Goal: Task Accomplishment & Management: Manage account settings

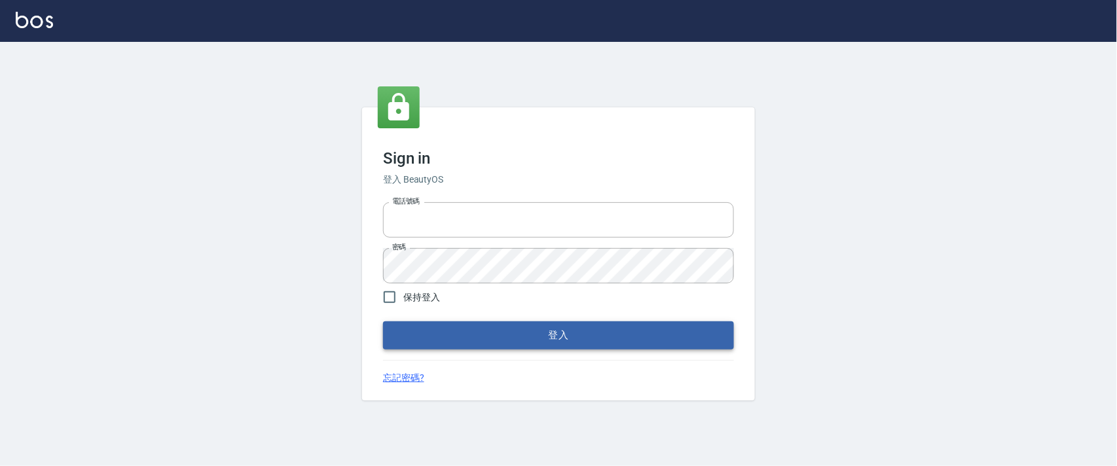
type input "0927987640"
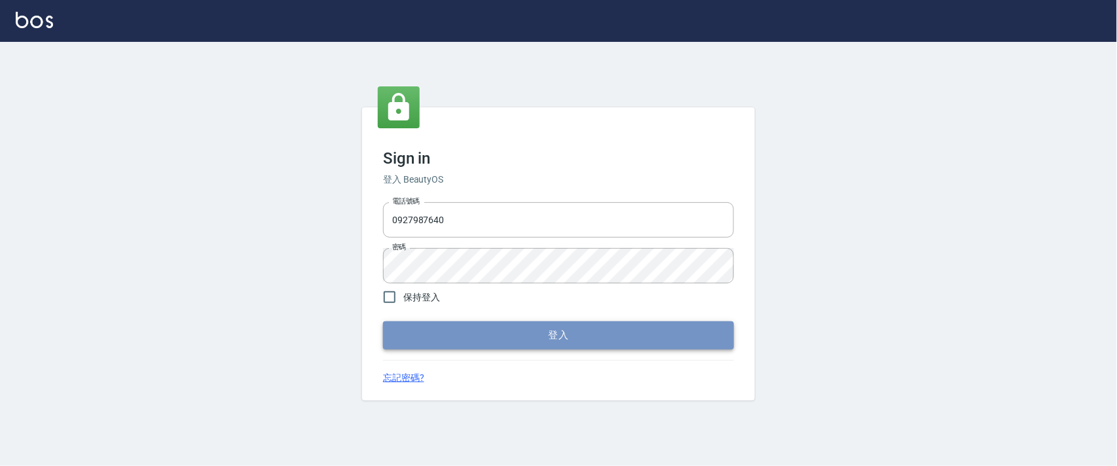
click at [492, 338] on button "登入" at bounding box center [558, 334] width 351 height 27
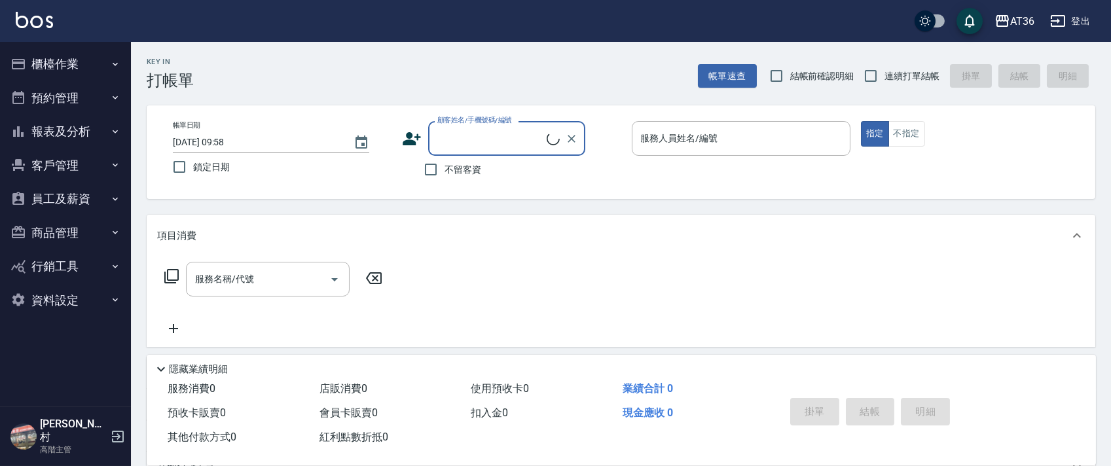
click at [55, 63] on button "櫃檯作業" at bounding box center [65, 64] width 120 height 34
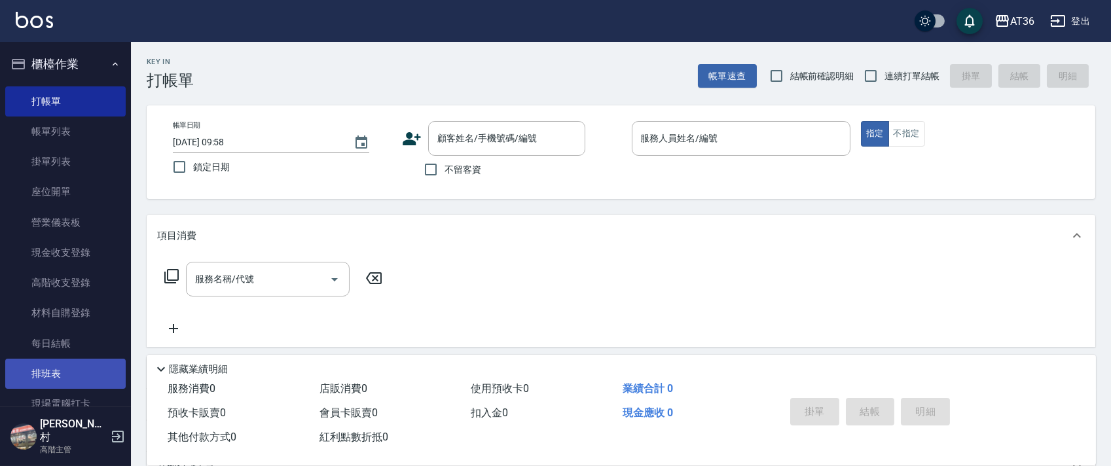
click at [58, 375] on link "排班表" at bounding box center [65, 374] width 120 height 30
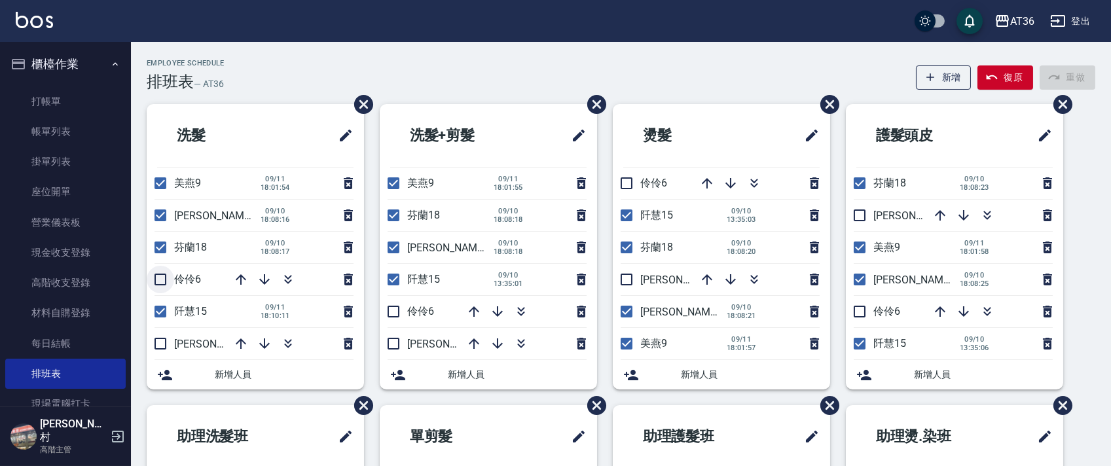
click at [159, 283] on input "checkbox" at bounding box center [160, 279] width 27 height 27
checkbox input "true"
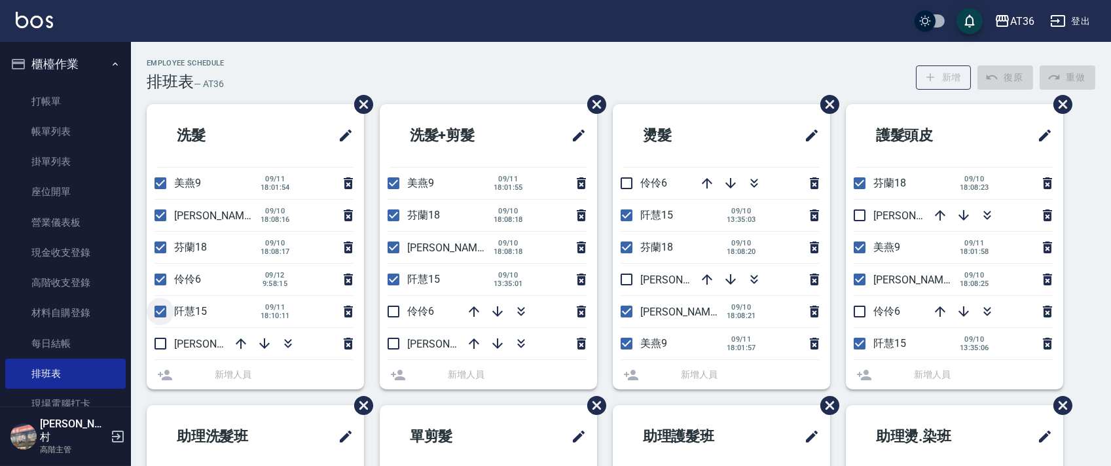
click at [159, 310] on input "checkbox" at bounding box center [160, 311] width 27 height 27
checkbox input "false"
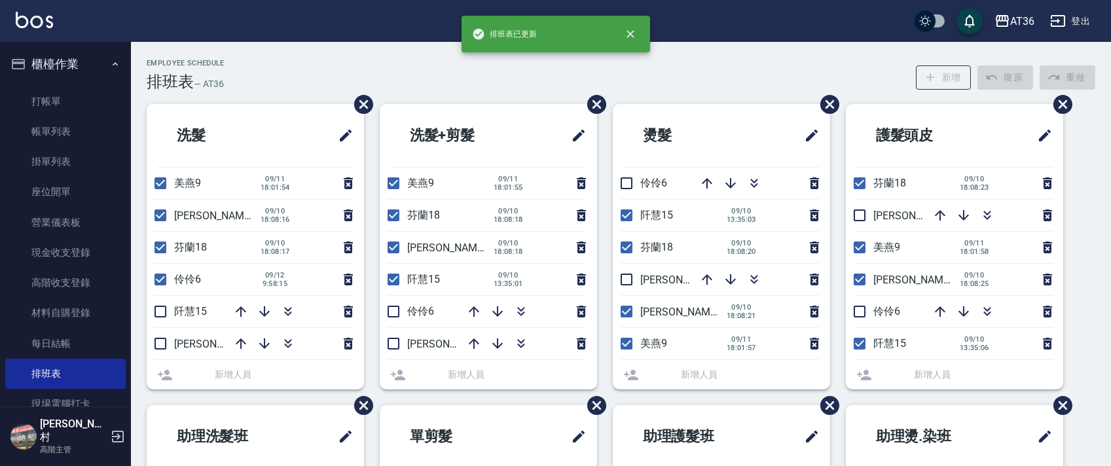
click at [160, 246] on input "checkbox" at bounding box center [160, 247] width 27 height 27
checkbox input "false"
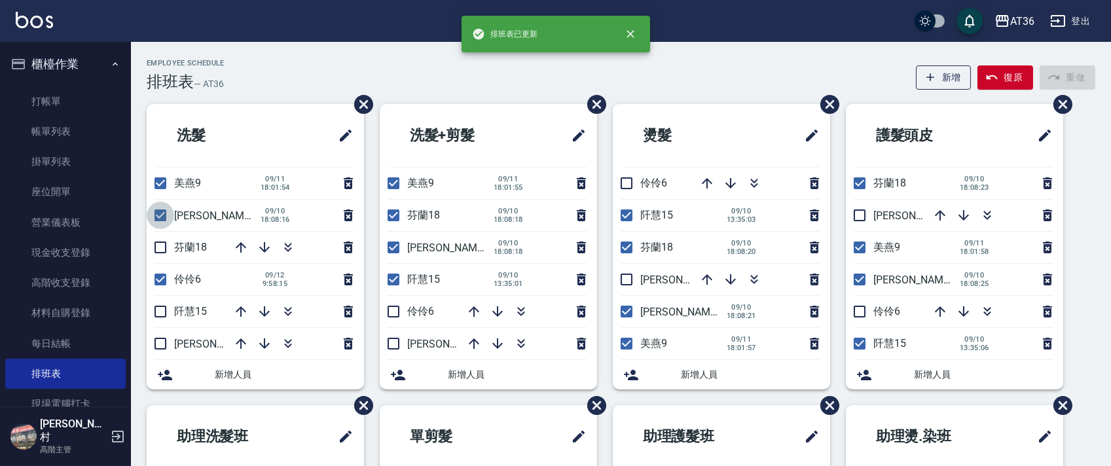
click at [158, 215] on input "checkbox" at bounding box center [160, 215] width 27 height 27
checkbox input "false"
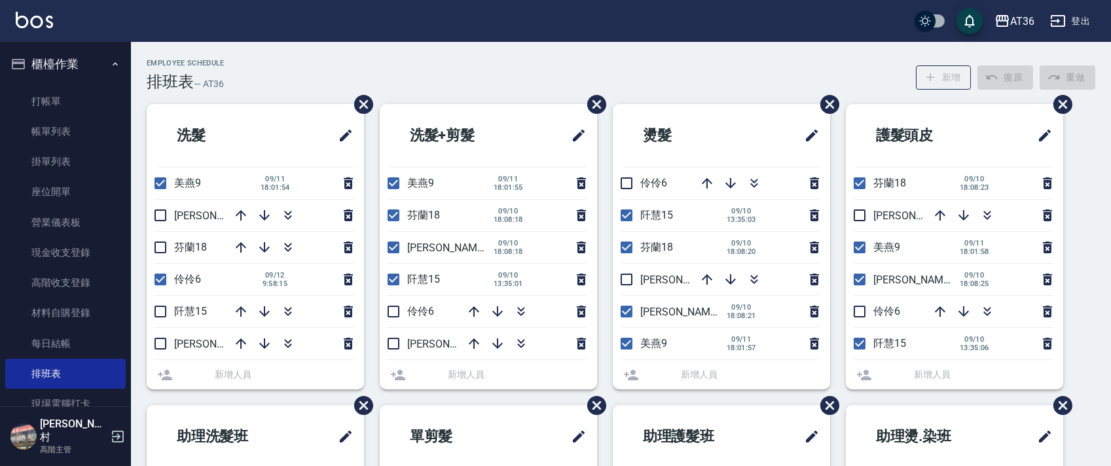
click at [158, 182] on input "checkbox" at bounding box center [160, 183] width 27 height 27
checkbox input "false"
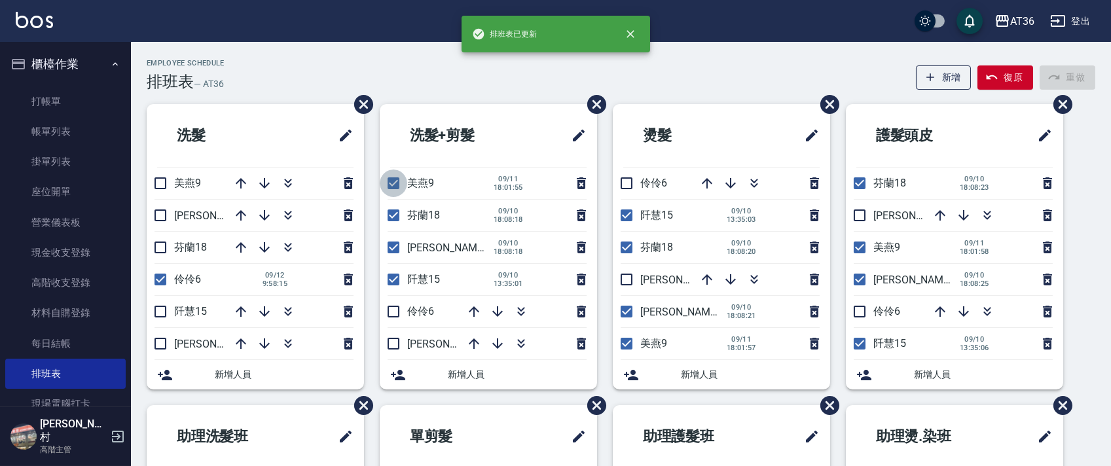
click at [389, 181] on input "checkbox" at bounding box center [393, 183] width 27 height 27
checkbox input "false"
click at [393, 213] on input "checkbox" at bounding box center [393, 215] width 27 height 27
checkbox input "false"
click at [391, 246] on input "checkbox" at bounding box center [393, 247] width 27 height 27
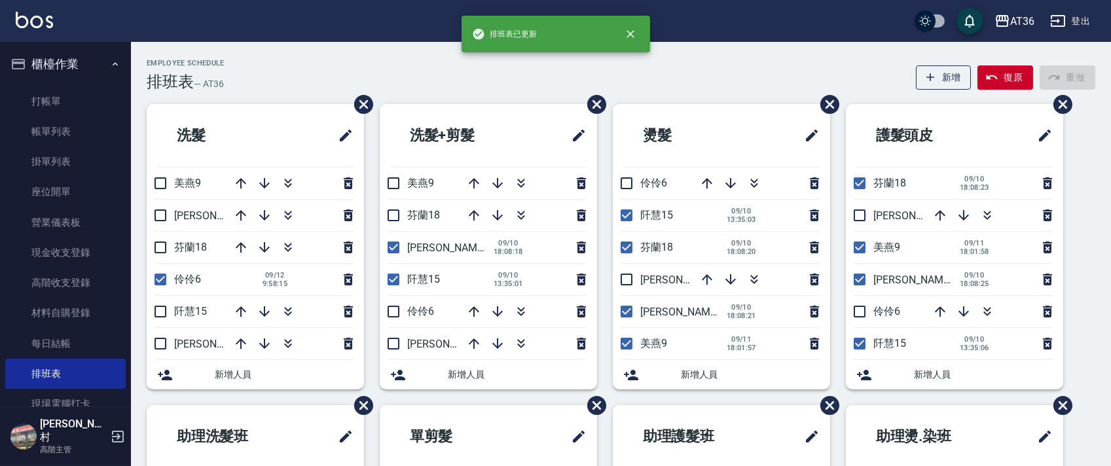
checkbox input "false"
click at [393, 275] on input "checkbox" at bounding box center [393, 279] width 27 height 27
checkbox input "false"
click at [393, 314] on input "checkbox" at bounding box center [393, 311] width 27 height 27
checkbox input "true"
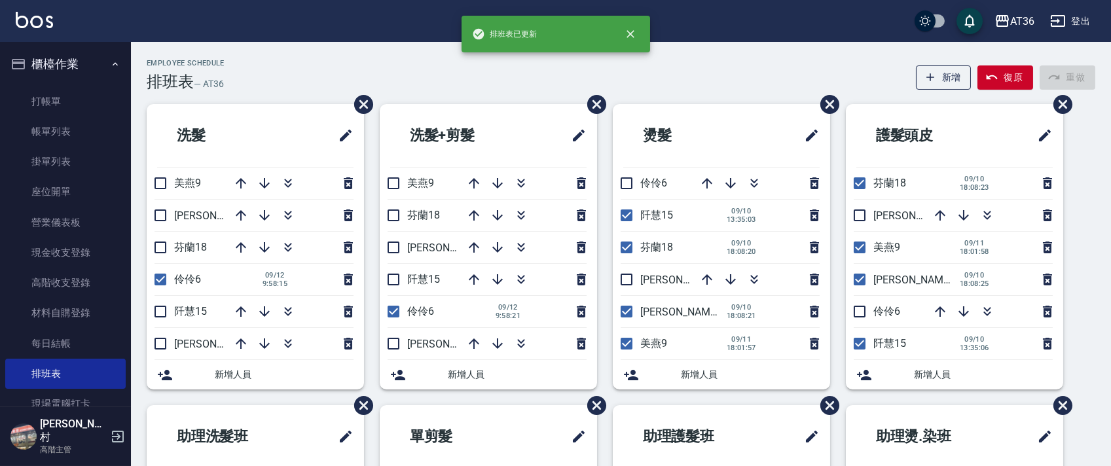
drag, startPoint x: 625, startPoint y: 309, endPoint x: 630, endPoint y: 339, distance: 30.5
click at [624, 309] on input "checkbox" at bounding box center [626, 311] width 27 height 27
checkbox input "false"
click at [623, 343] on input "checkbox" at bounding box center [626, 343] width 27 height 27
checkbox input "false"
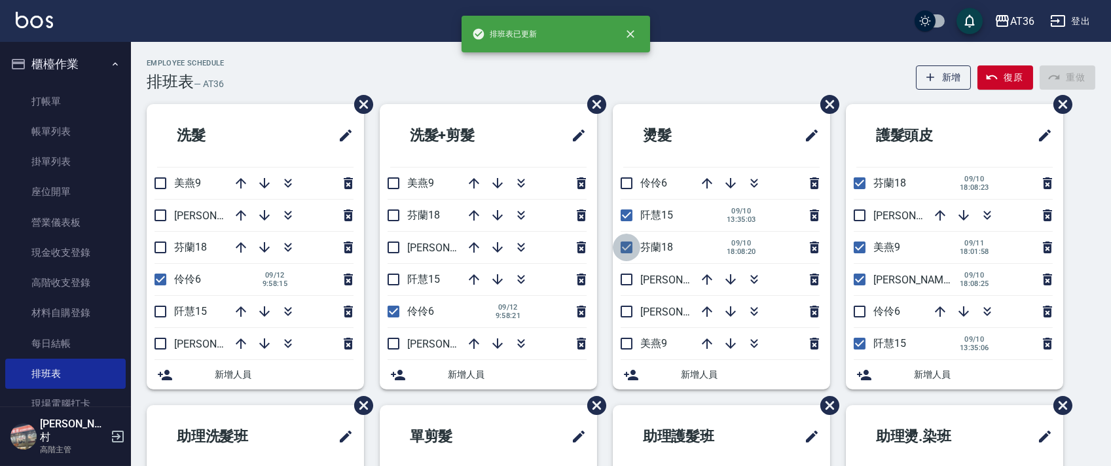
click at [628, 249] on input "checkbox" at bounding box center [626, 247] width 27 height 27
checkbox input "false"
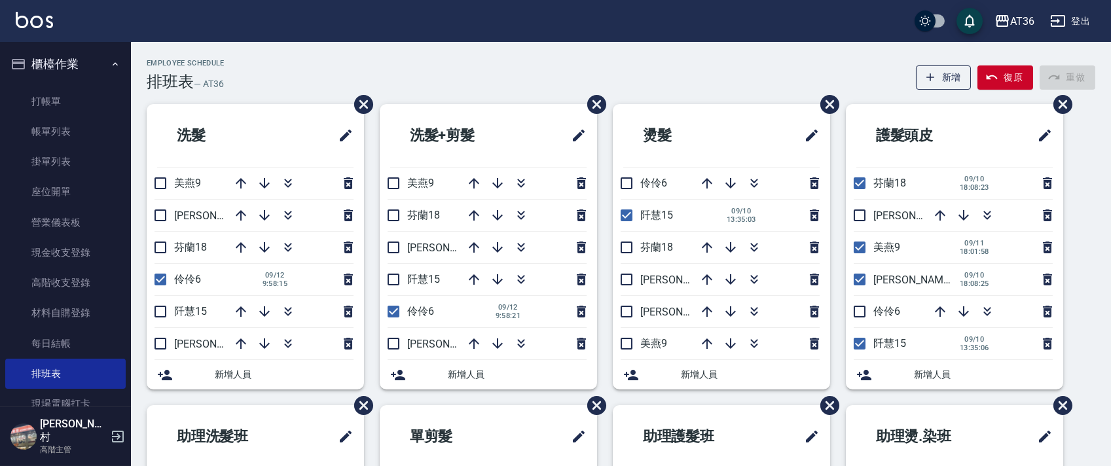
click at [624, 216] on input "checkbox" at bounding box center [626, 215] width 27 height 27
checkbox input "false"
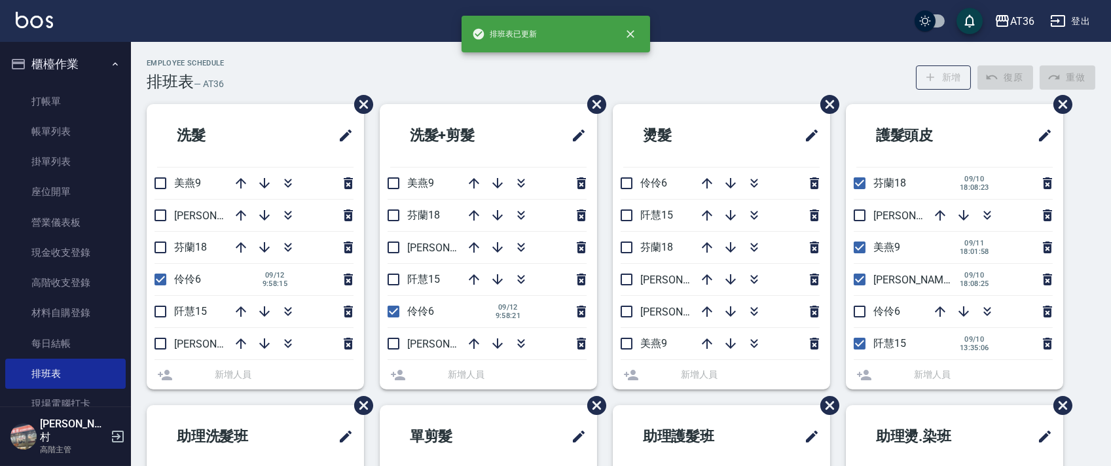
click at [630, 183] on li "伶伶6" at bounding box center [721, 183] width 217 height 31
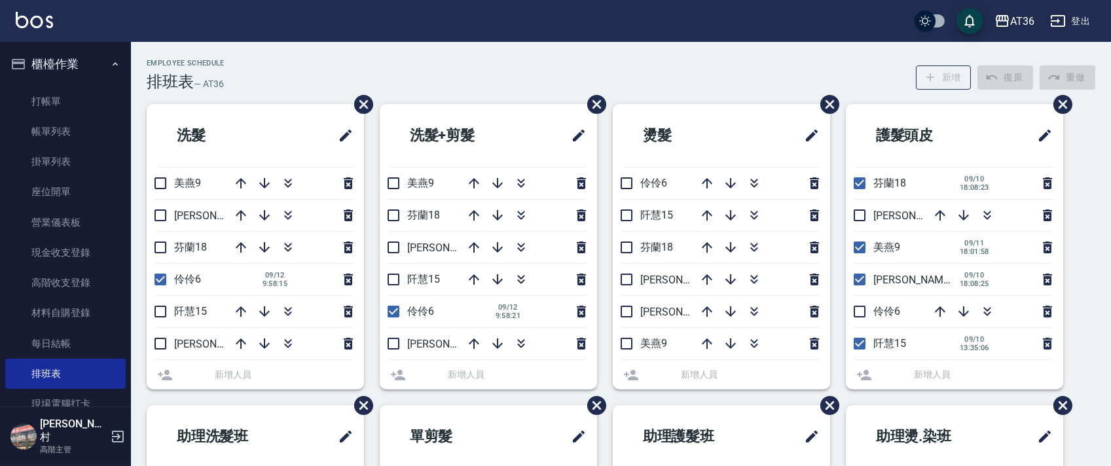
click at [854, 179] on input "checkbox" at bounding box center [859, 183] width 27 height 27
checkbox input "false"
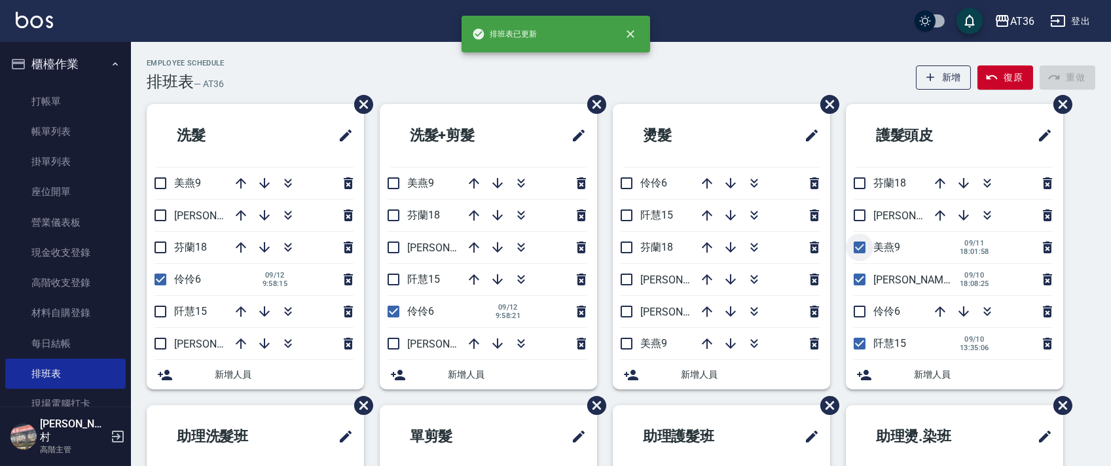
click at [861, 250] on input "checkbox" at bounding box center [859, 247] width 27 height 27
checkbox input "false"
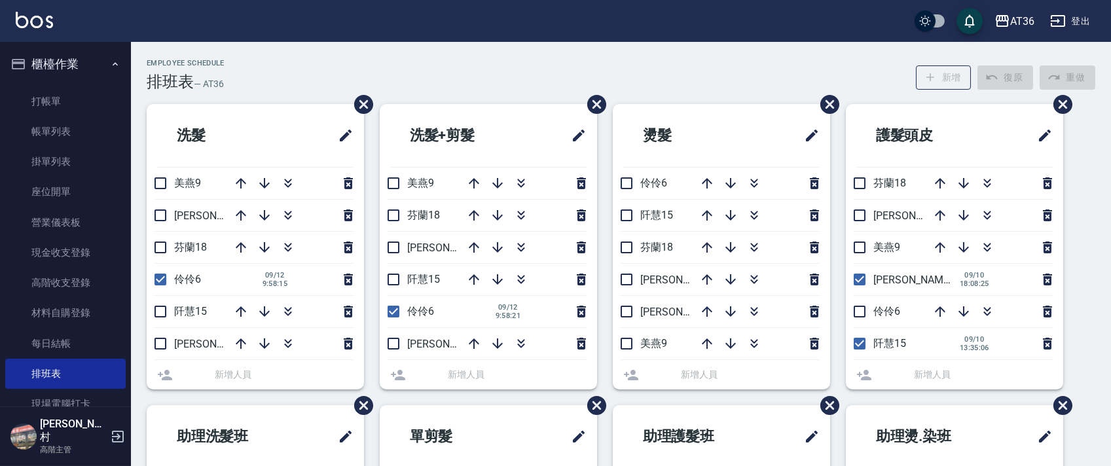
click at [863, 278] on input "checkbox" at bounding box center [859, 279] width 27 height 27
checkbox input "false"
click at [856, 308] on input "checkbox" at bounding box center [859, 311] width 27 height 27
checkbox input "true"
click at [862, 346] on input "checkbox" at bounding box center [859, 343] width 27 height 27
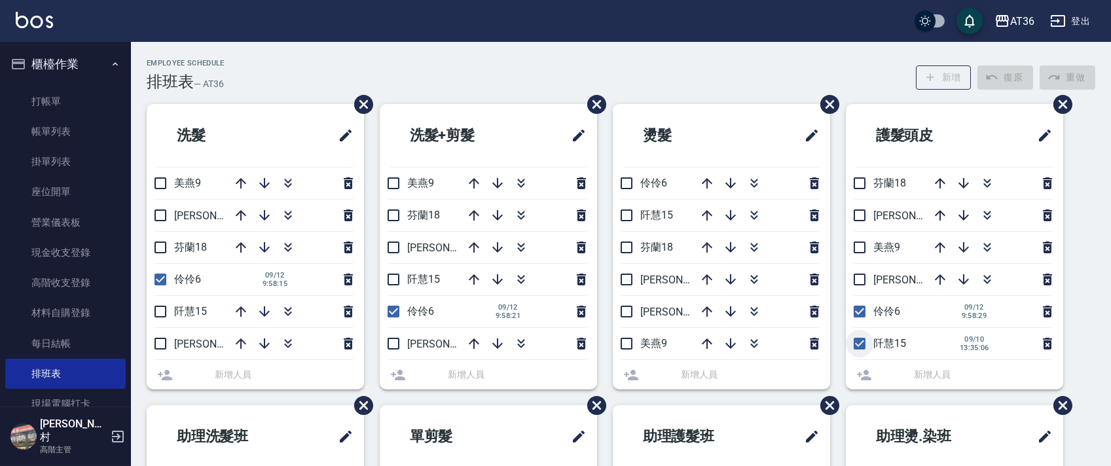
checkbox input "false"
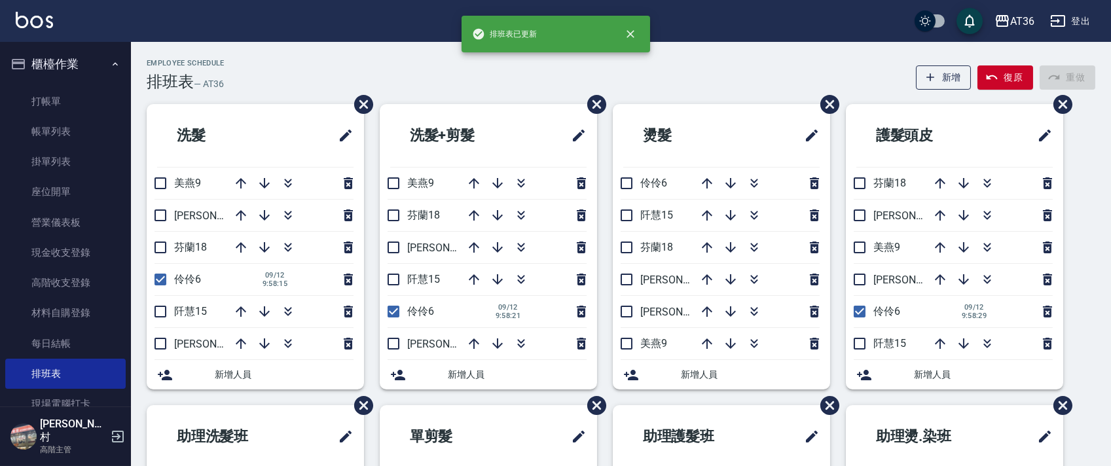
scroll to position [245, 0]
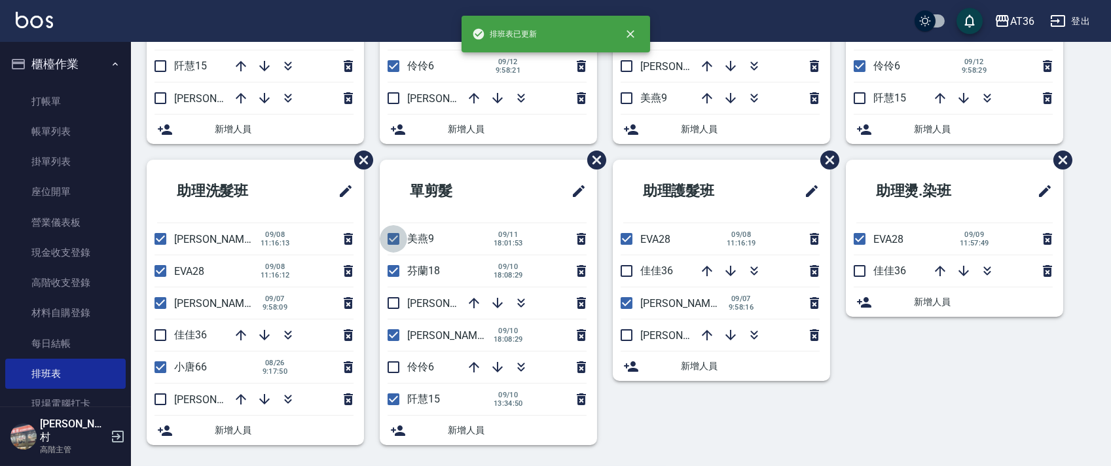
drag, startPoint x: 399, startPoint y: 232, endPoint x: 399, endPoint y: 284, distance: 51.7
click at [399, 232] on input "checkbox" at bounding box center [393, 238] width 27 height 27
checkbox input "false"
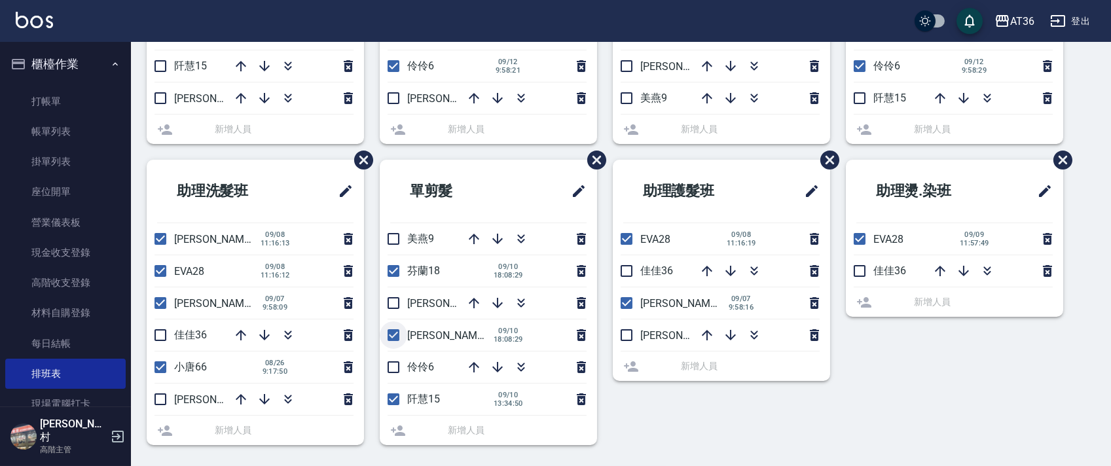
click at [395, 274] on li "芬蘭18 [DATE] 18:08:29" at bounding box center [488, 270] width 217 height 31
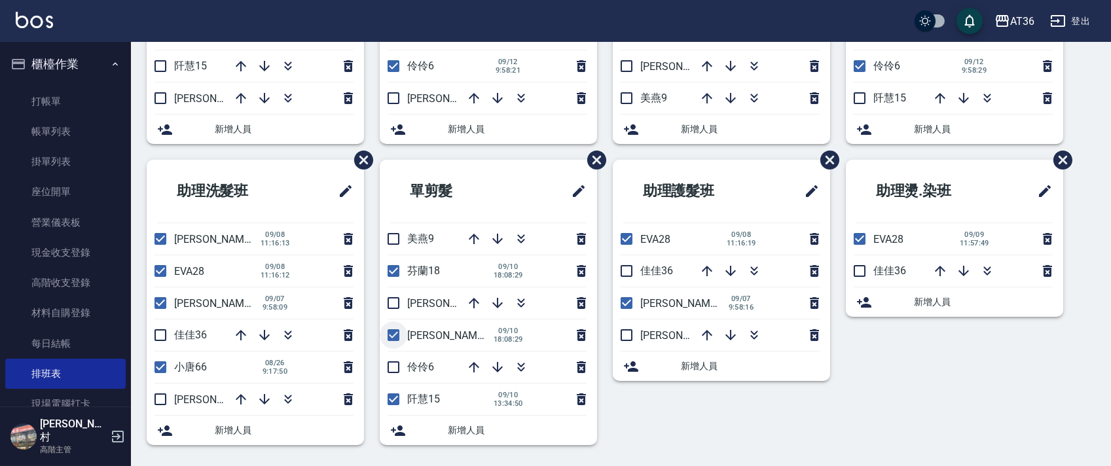
click at [390, 335] on input "checkbox" at bounding box center [393, 334] width 27 height 27
checkbox input "false"
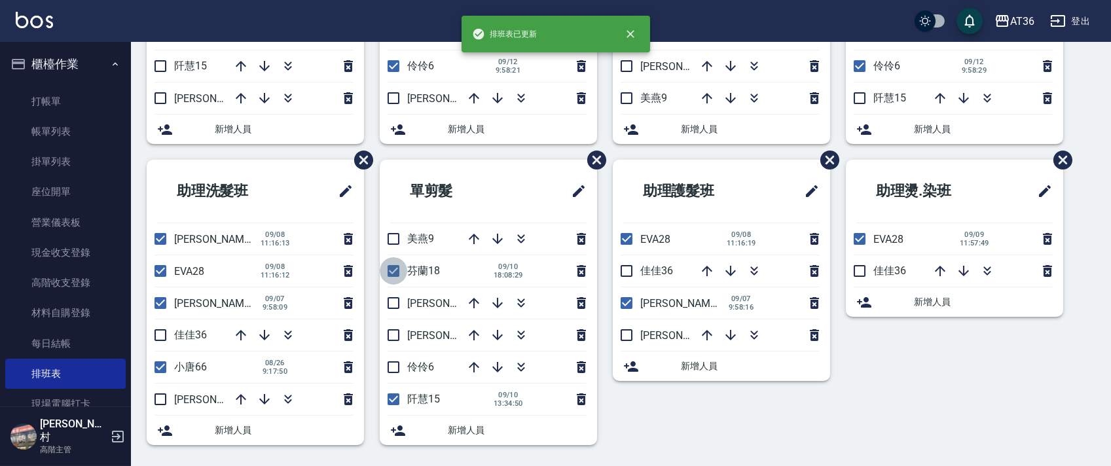
click at [391, 265] on input "checkbox" at bounding box center [393, 270] width 27 height 27
checkbox input "false"
click at [387, 400] on input "checkbox" at bounding box center [393, 399] width 27 height 27
checkbox input "false"
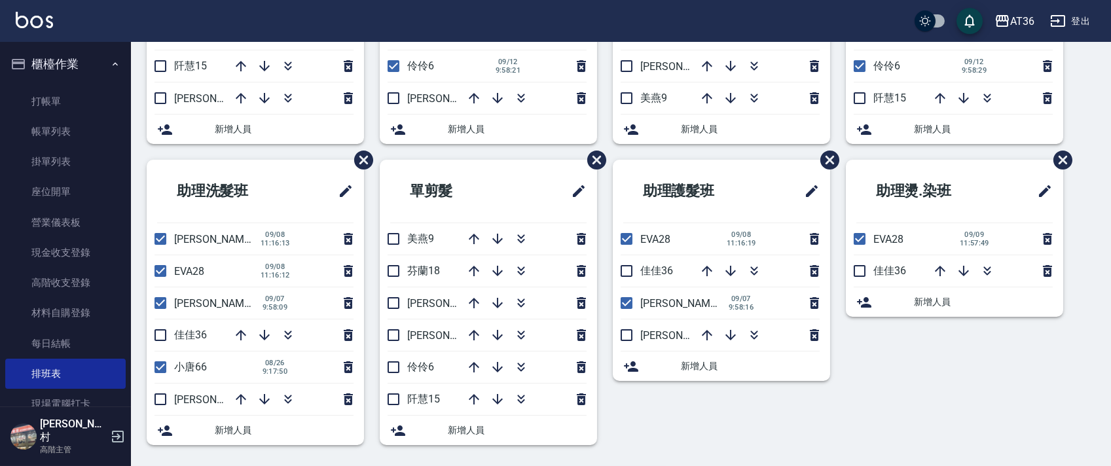
click at [395, 366] on input "checkbox" at bounding box center [393, 366] width 27 height 27
checkbox input "true"
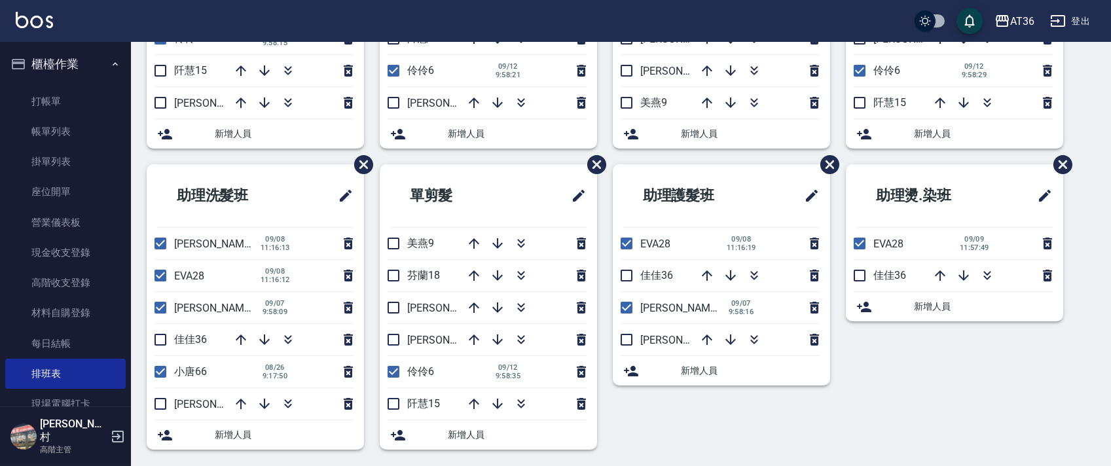
scroll to position [0, 0]
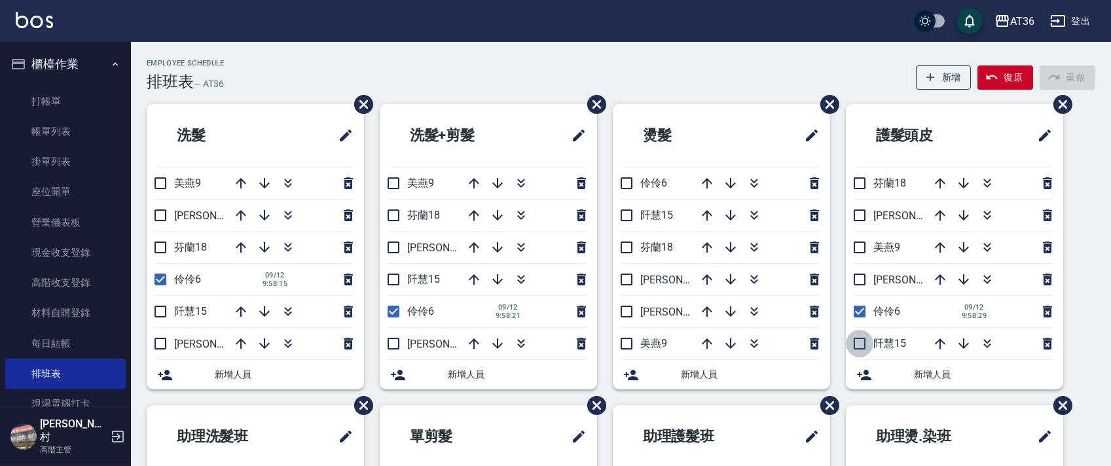
click at [863, 349] on input "checkbox" at bounding box center [859, 343] width 27 height 27
checkbox input "true"
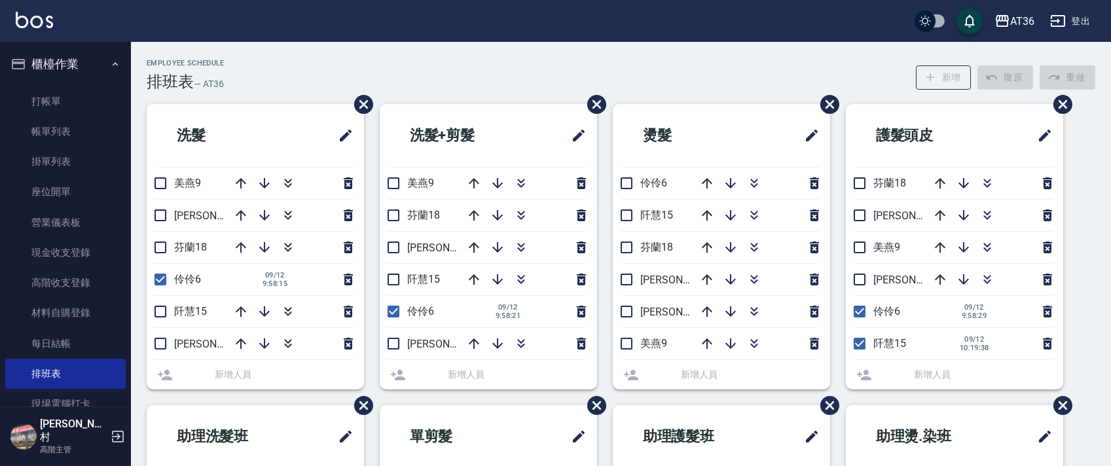
click at [626, 222] on li "阡慧15" at bounding box center [721, 215] width 217 height 31
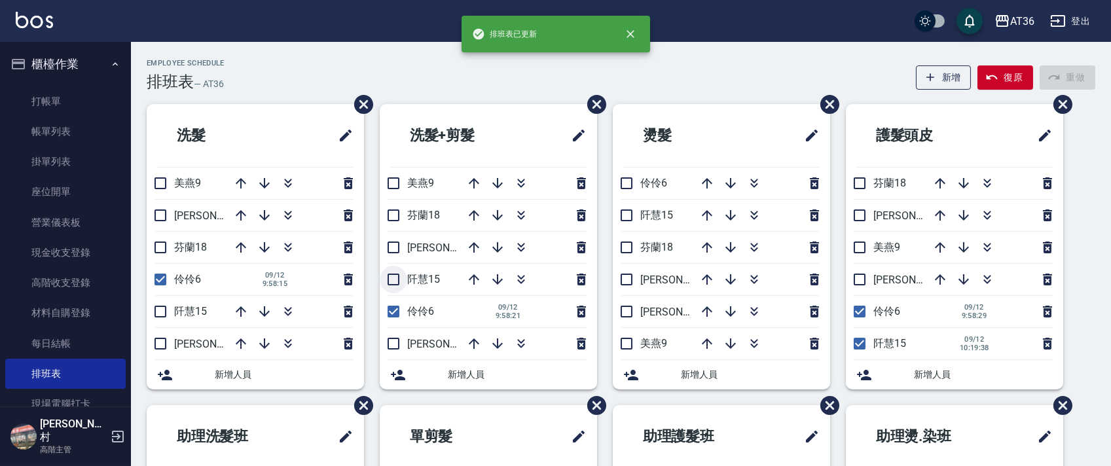
click at [398, 284] on input "checkbox" at bounding box center [393, 279] width 27 height 27
checkbox input "true"
drag, startPoint x: 169, startPoint y: 310, endPoint x: 317, endPoint y: 317, distance: 148.7
click at [169, 312] on input "checkbox" at bounding box center [160, 311] width 27 height 27
checkbox input "true"
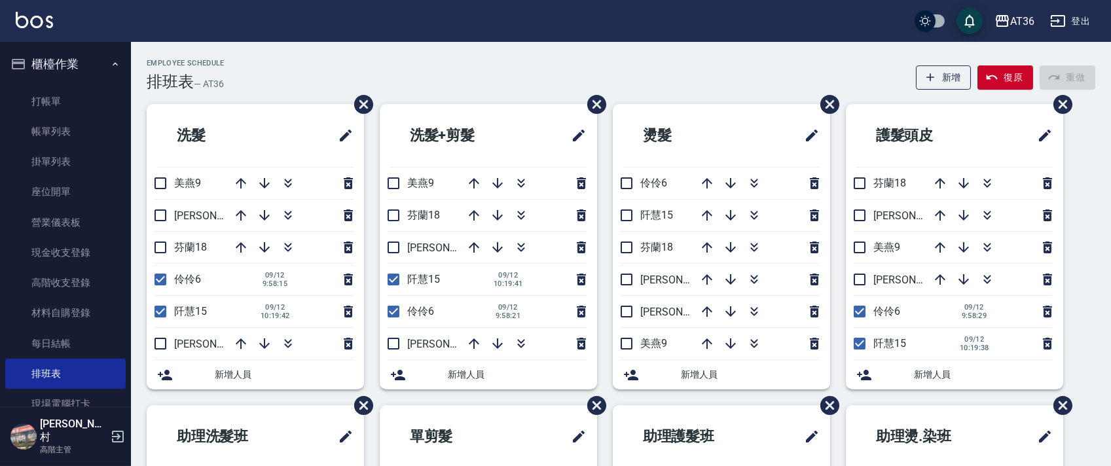
scroll to position [245, 0]
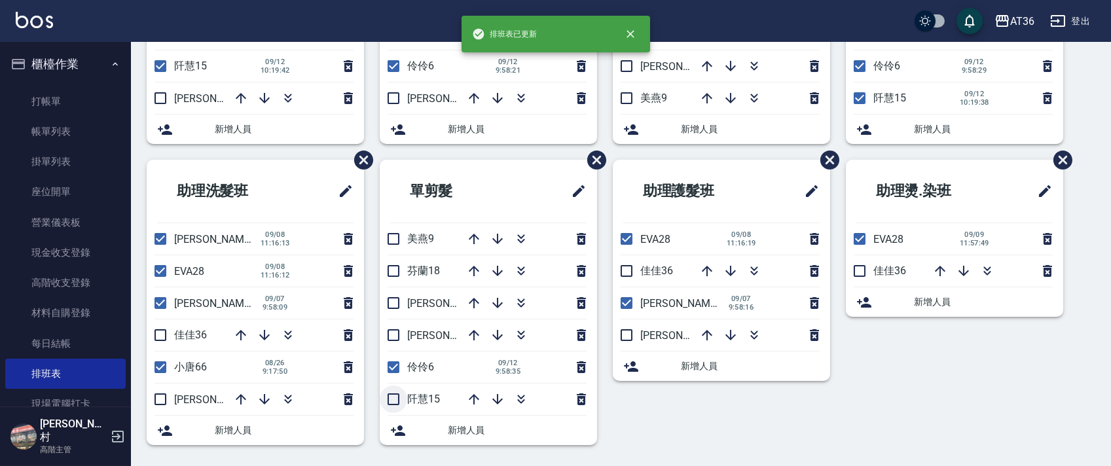
click at [391, 403] on input "checkbox" at bounding box center [393, 399] width 27 height 27
checkbox input "true"
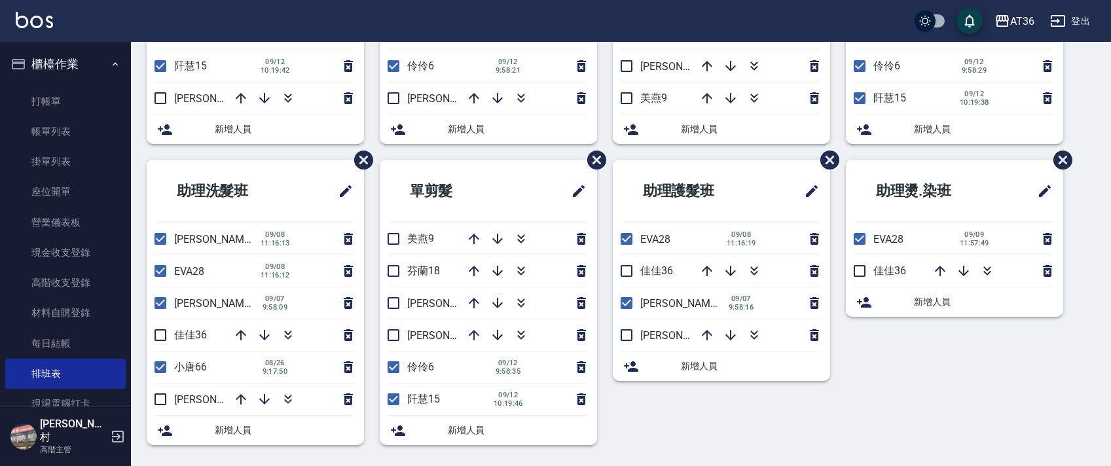
scroll to position [0, 0]
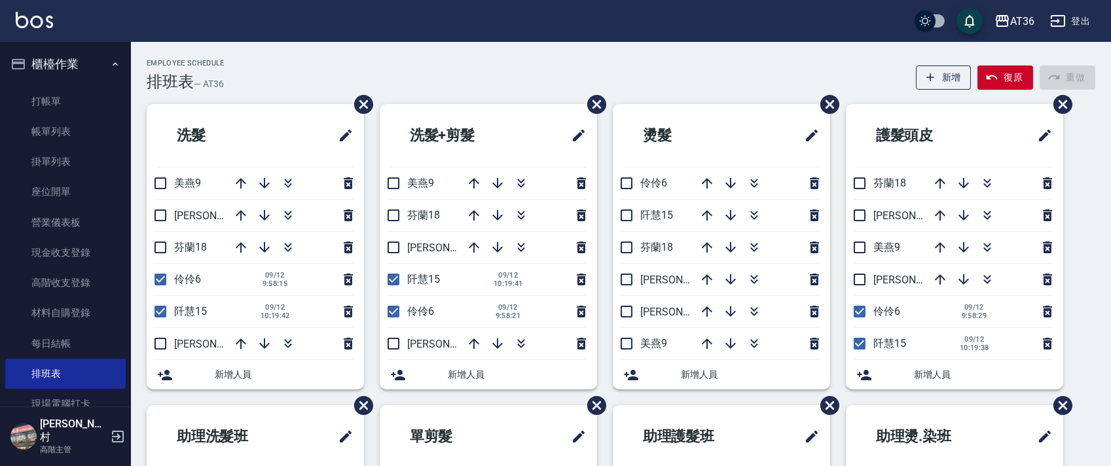
click at [855, 183] on input "checkbox" at bounding box center [859, 183] width 27 height 27
checkbox input "true"
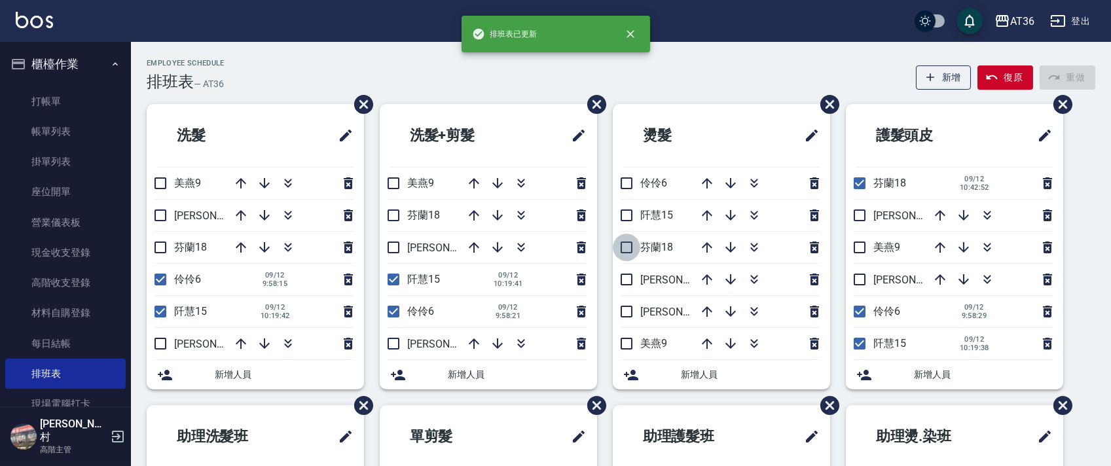
click at [627, 253] on input "checkbox" at bounding box center [626, 247] width 27 height 27
checkbox input "true"
click at [391, 211] on input "checkbox" at bounding box center [393, 215] width 27 height 27
checkbox input "true"
click at [156, 249] on input "checkbox" at bounding box center [160, 247] width 27 height 27
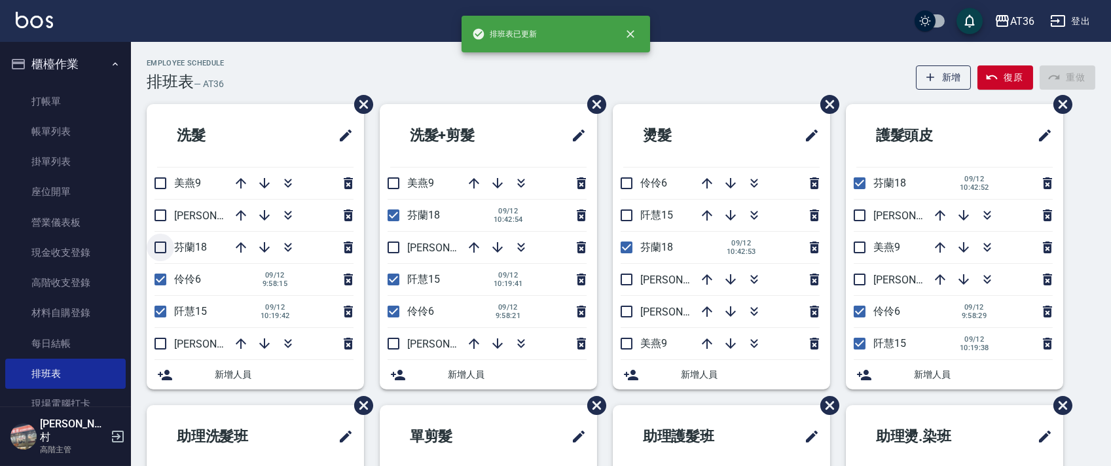
checkbox input "true"
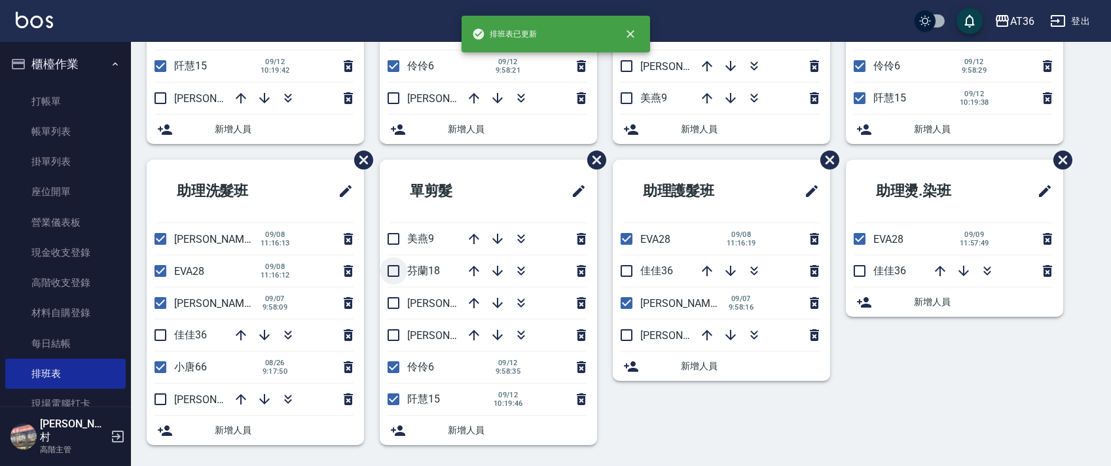
click at [392, 272] on input "checkbox" at bounding box center [393, 270] width 27 height 27
checkbox input "true"
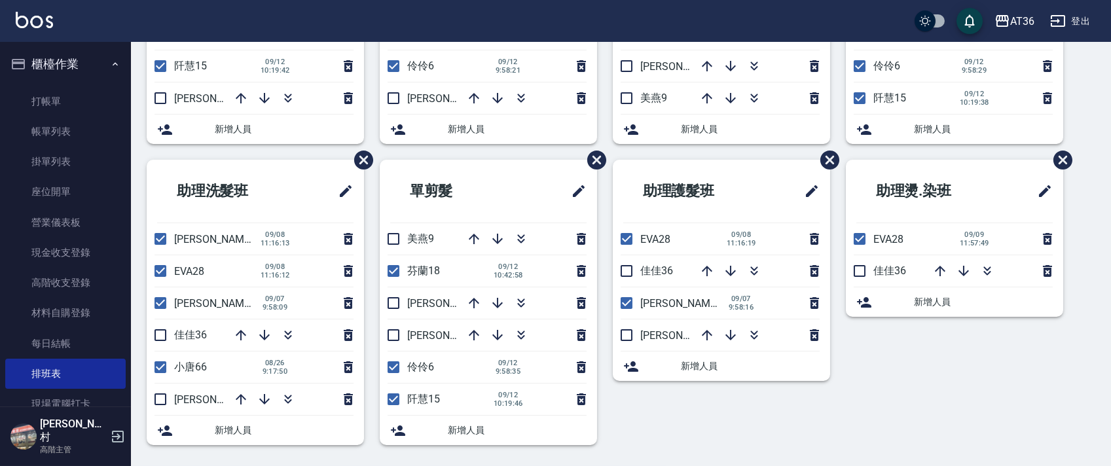
scroll to position [0, 0]
